Goal: Find contact information: Find contact information

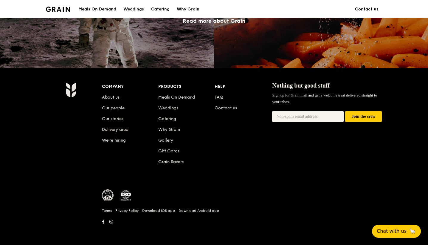
scroll to position [551, 0]
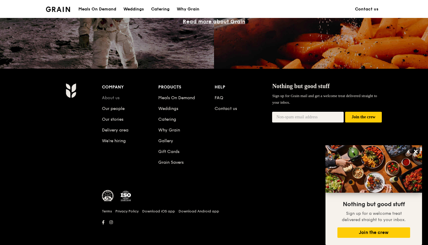
click at [108, 99] on link "About us" at bounding box center [111, 97] width 18 height 5
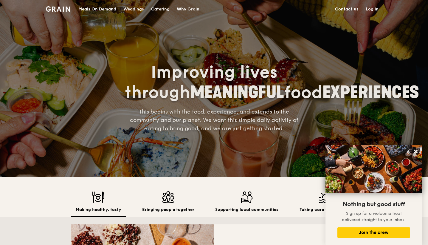
click at [349, 11] on link "Contact us" at bounding box center [347, 9] width 31 height 18
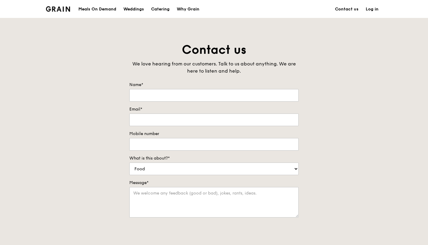
click at [56, 9] on img at bounding box center [58, 8] width 24 height 5
